Goal: Task Accomplishment & Management: Complete application form

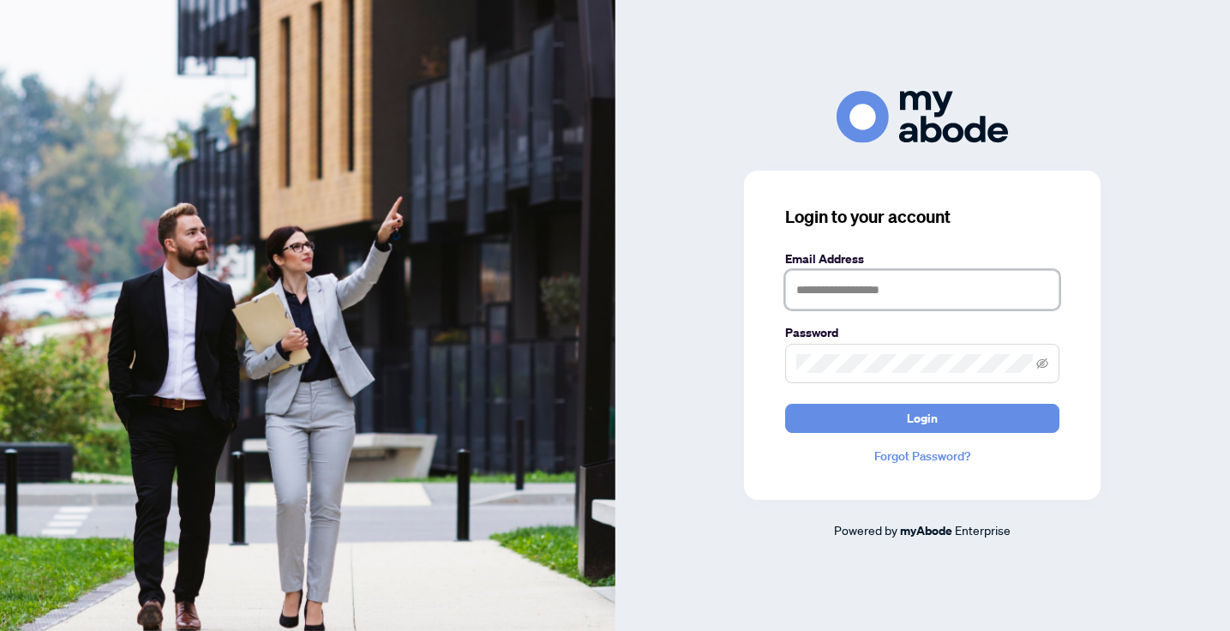
type input "**********"
click at [922, 417] on button "Login" at bounding box center [922, 418] width 274 height 29
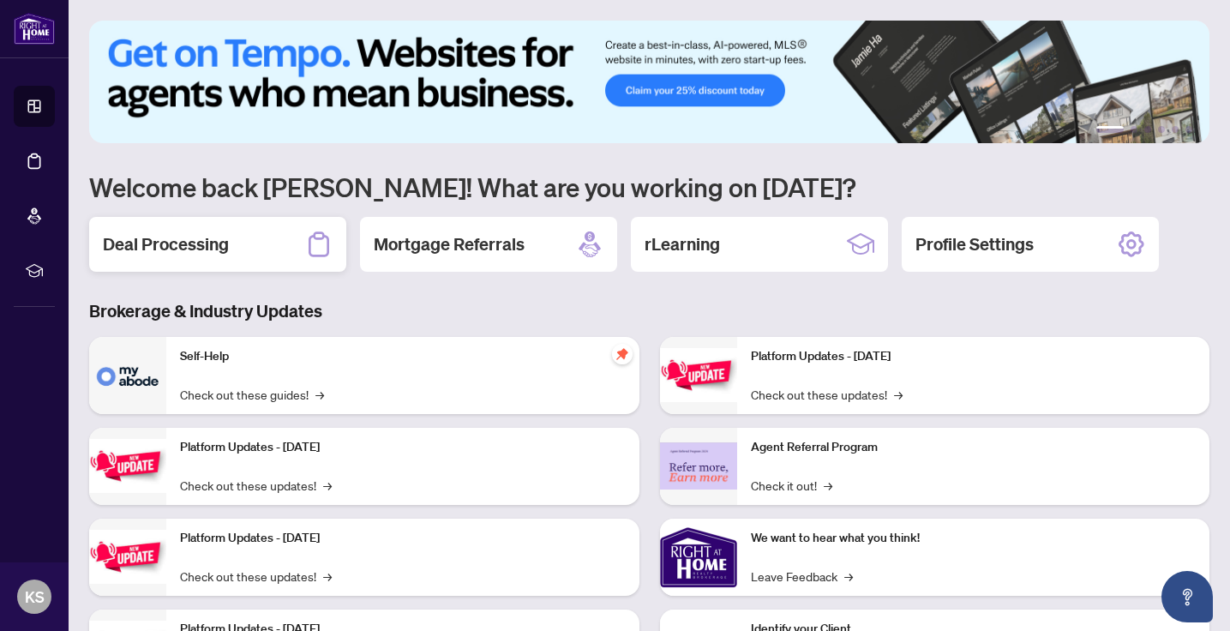
click at [157, 232] on h2 "Deal Processing" at bounding box center [166, 244] width 126 height 24
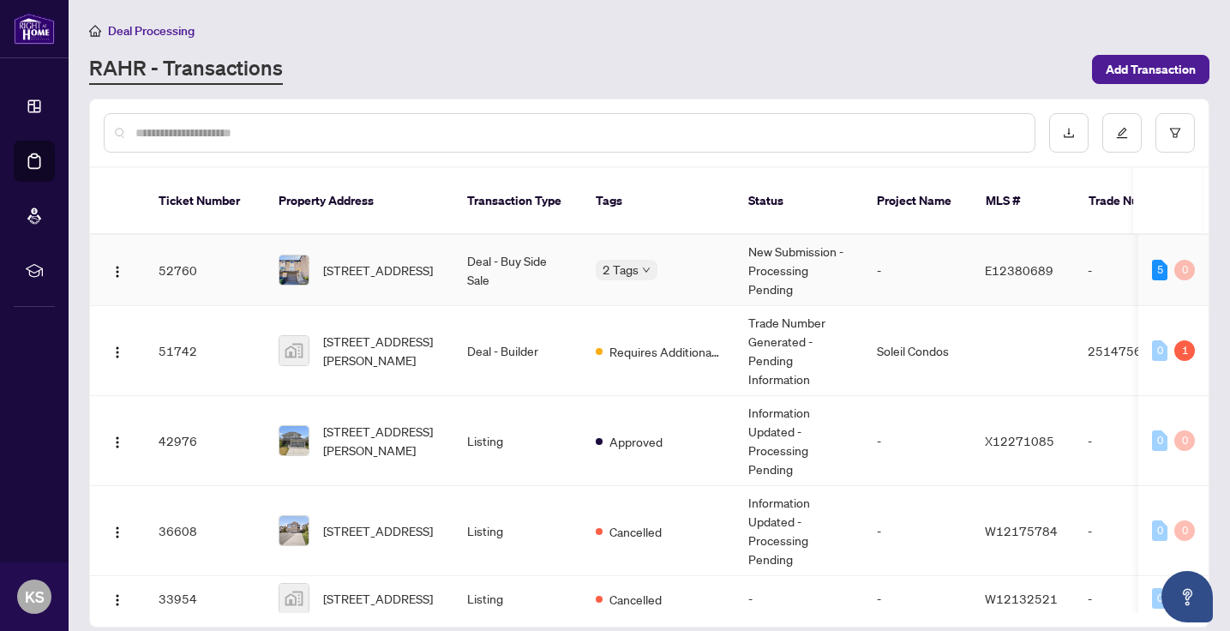
click at [205, 246] on td "52760" at bounding box center [205, 270] width 120 height 71
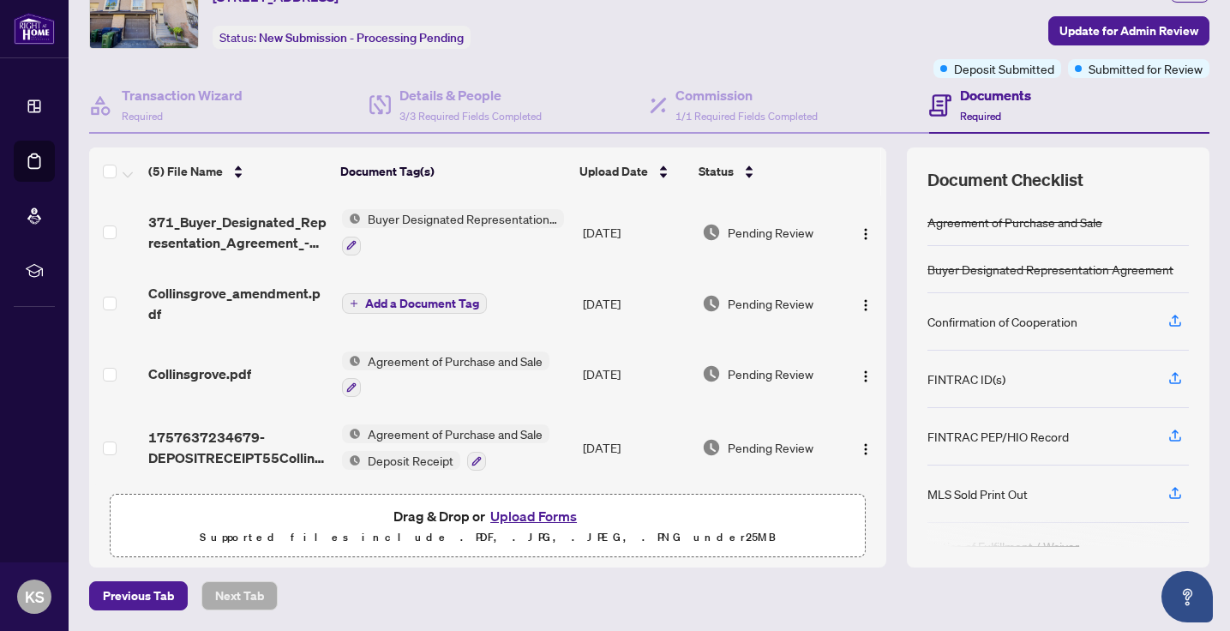
scroll to position [87, 0]
click at [548, 514] on button "Upload Forms" at bounding box center [533, 517] width 97 height 22
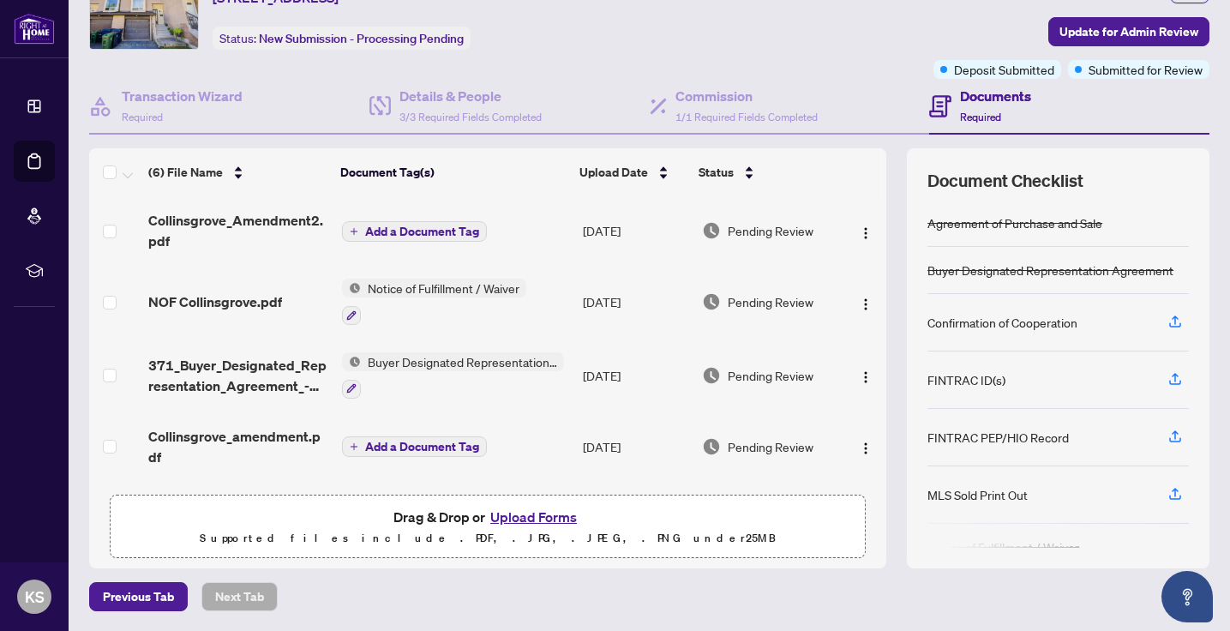
scroll to position [0, 0]
click at [461, 233] on span "Add a Document Tag" at bounding box center [422, 231] width 114 height 12
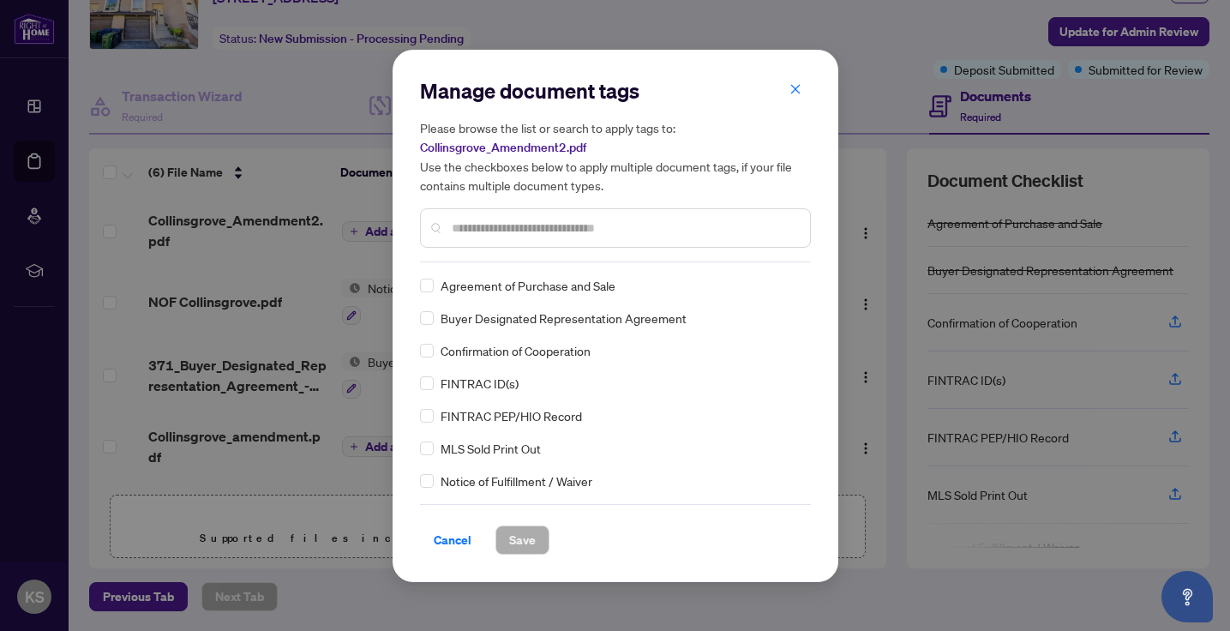
click at [474, 223] on input "text" at bounding box center [624, 228] width 345 height 19
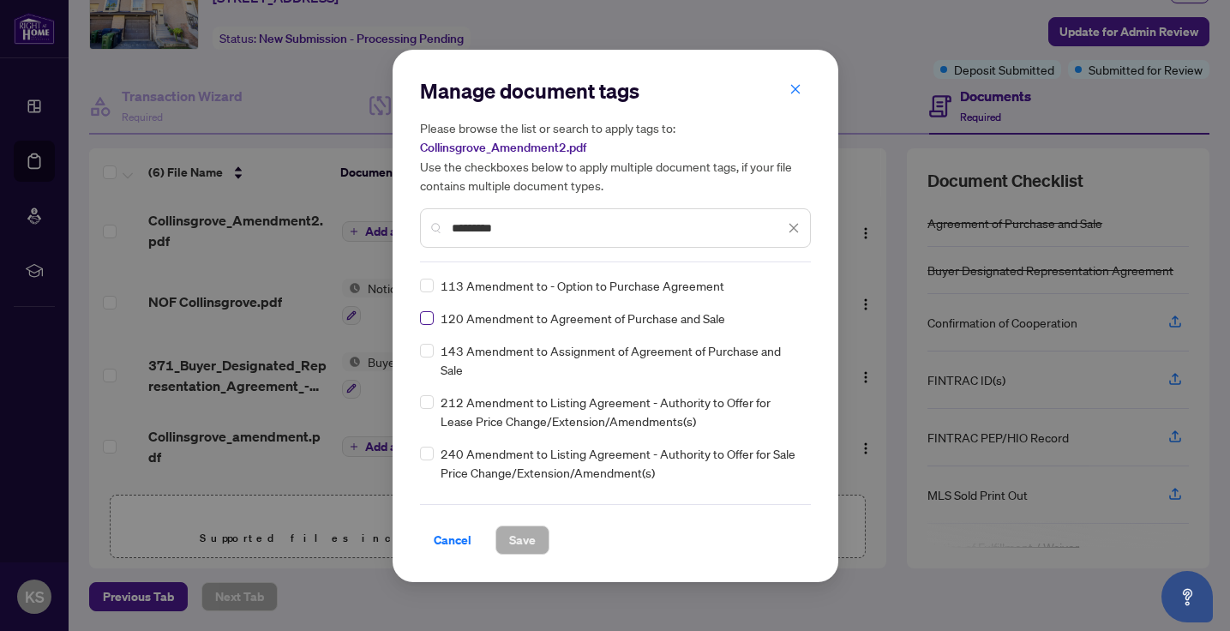
type input "*********"
click at [500, 536] on button "Save" at bounding box center [522, 539] width 54 height 29
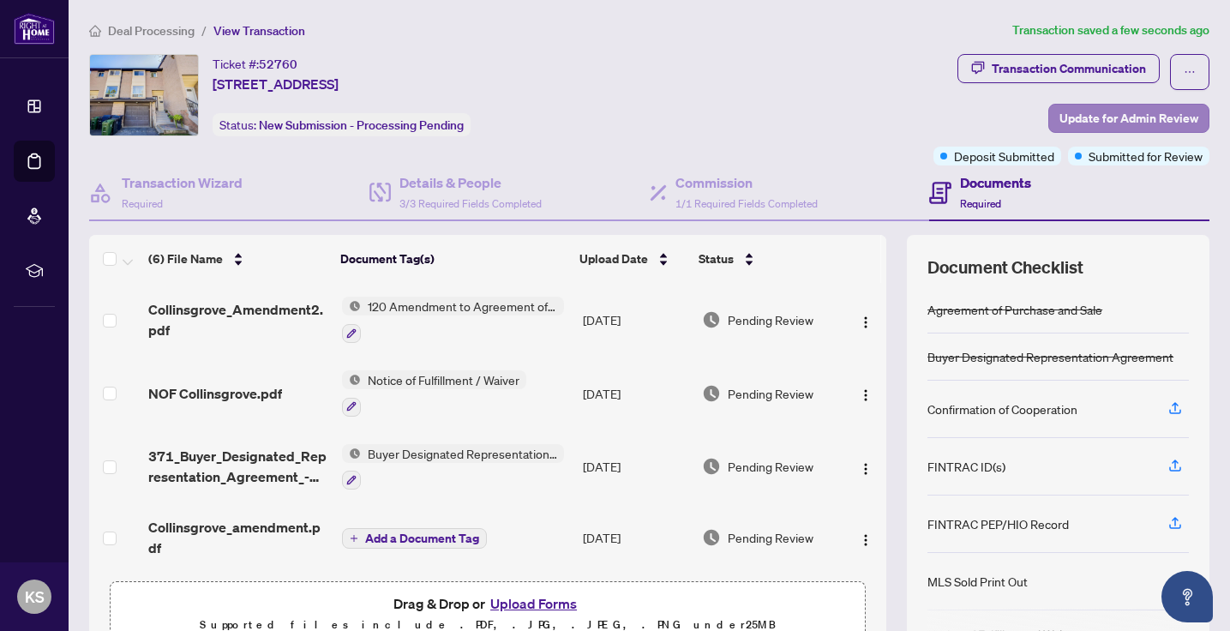
click at [1070, 118] on span "Update for Admin Review" at bounding box center [1128, 118] width 139 height 27
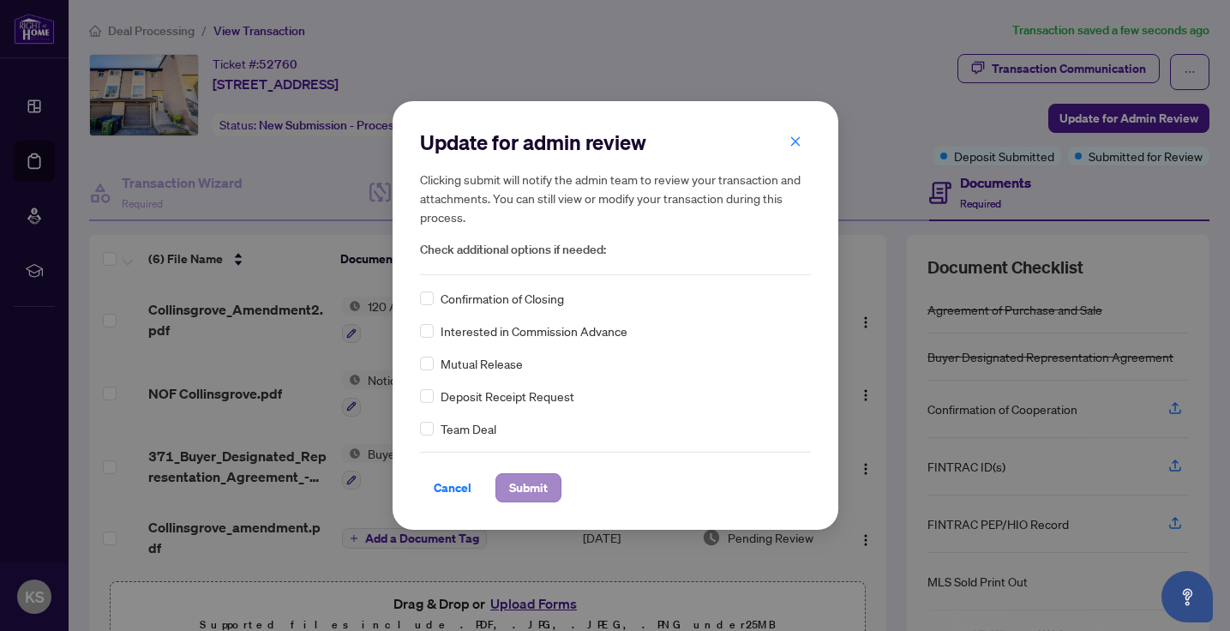
click at [540, 485] on span "Submit" at bounding box center [528, 487] width 39 height 27
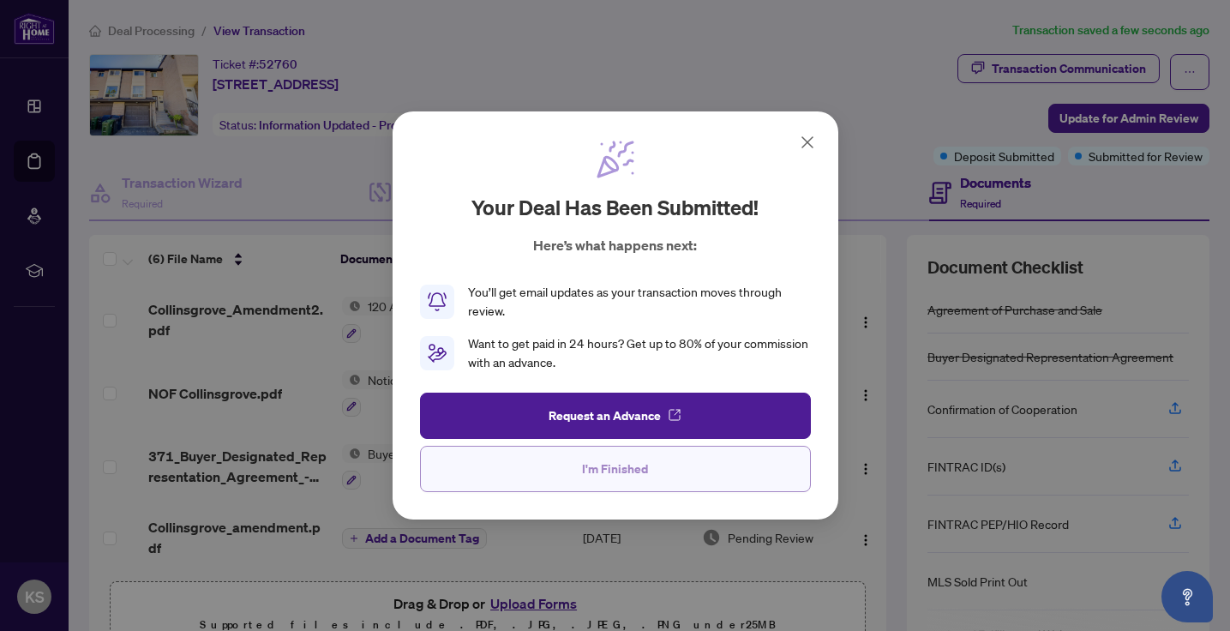
click at [540, 464] on button "I'm Finished" at bounding box center [615, 469] width 391 height 46
